Goal: Transaction & Acquisition: Purchase product/service

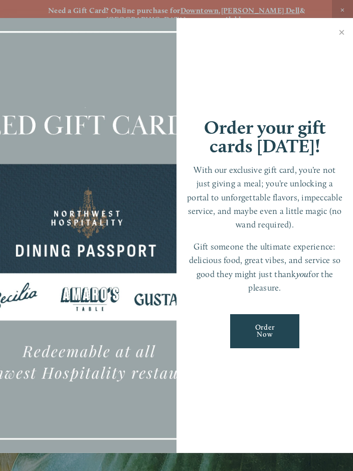
click at [344, 35] on link "Close" at bounding box center [342, 34] width 20 height 28
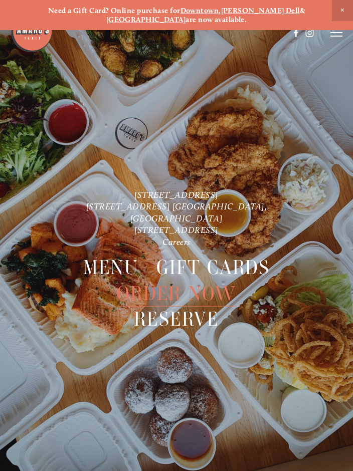
click at [331, 36] on line at bounding box center [336, 36] width 12 height 0
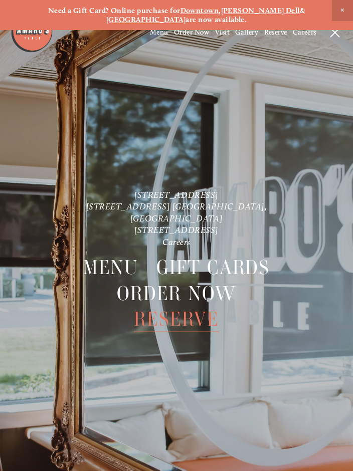
click at [216, 291] on span "Order Now" at bounding box center [177, 293] width 120 height 26
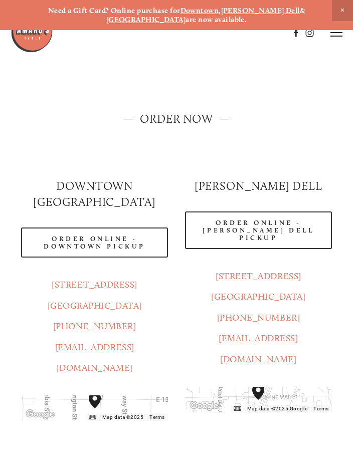
click at [299, 233] on link "Order Online - [PERSON_NAME] Dell Pickup" at bounding box center [258, 230] width 147 height 38
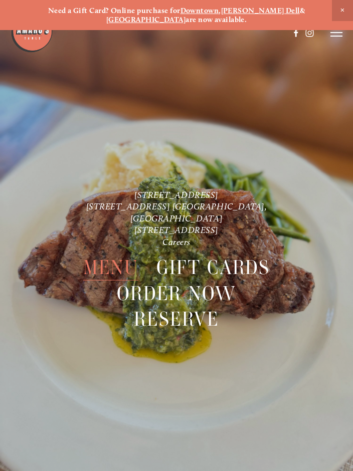
click at [213, 288] on span "Order Now" at bounding box center [177, 293] width 120 height 26
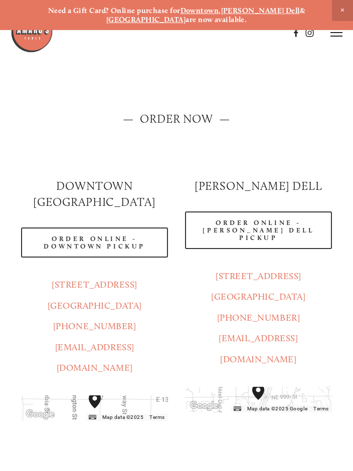
click at [313, 231] on link "Order Online - [PERSON_NAME] Dell Pickup" at bounding box center [258, 230] width 147 height 38
